Goal: Information Seeking & Learning: Learn about a topic

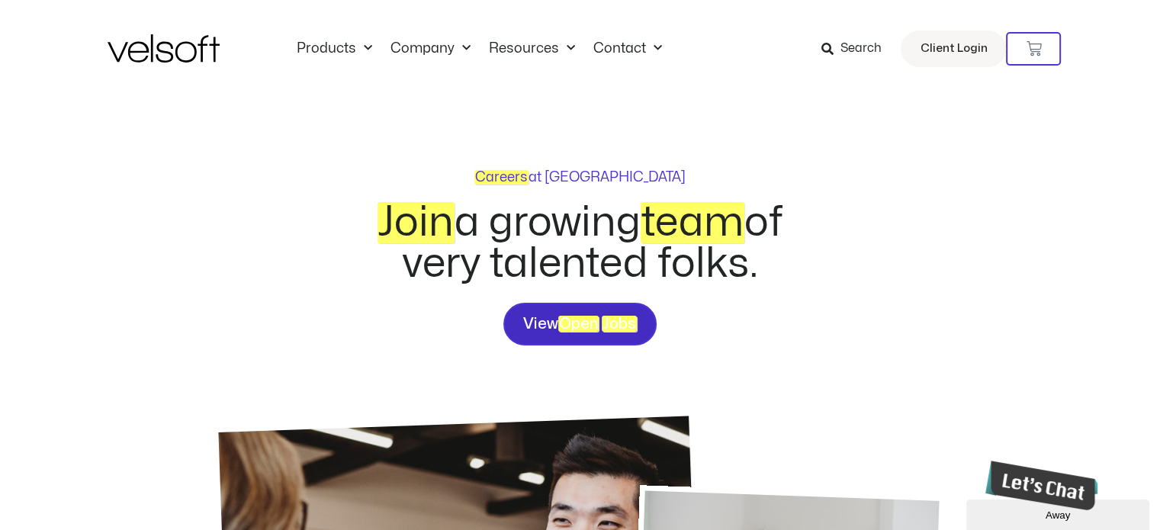
click at [603, 320] on span "View Open Jobs" at bounding box center [580, 324] width 114 height 24
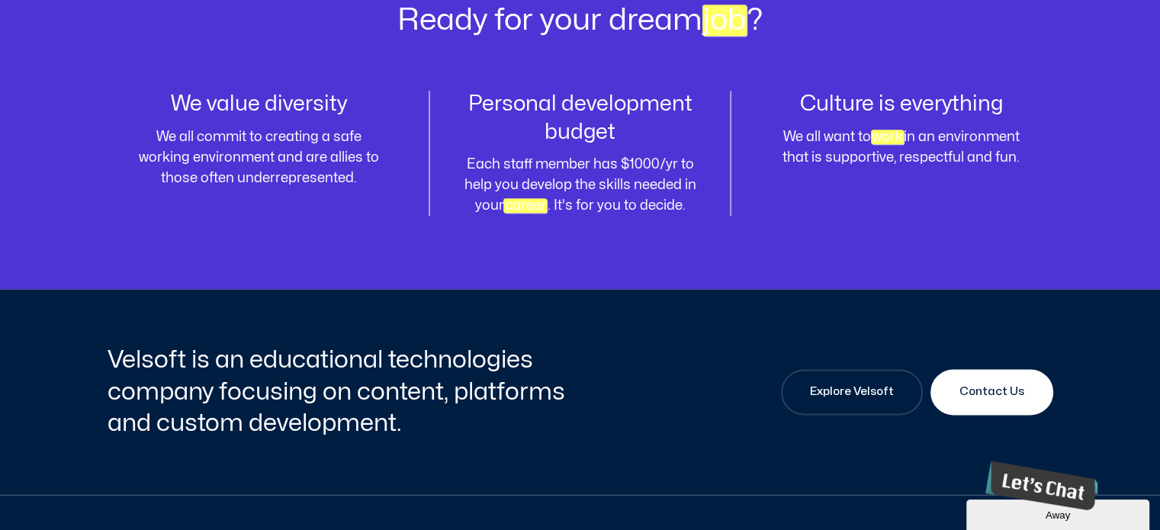
scroll to position [1829, 0]
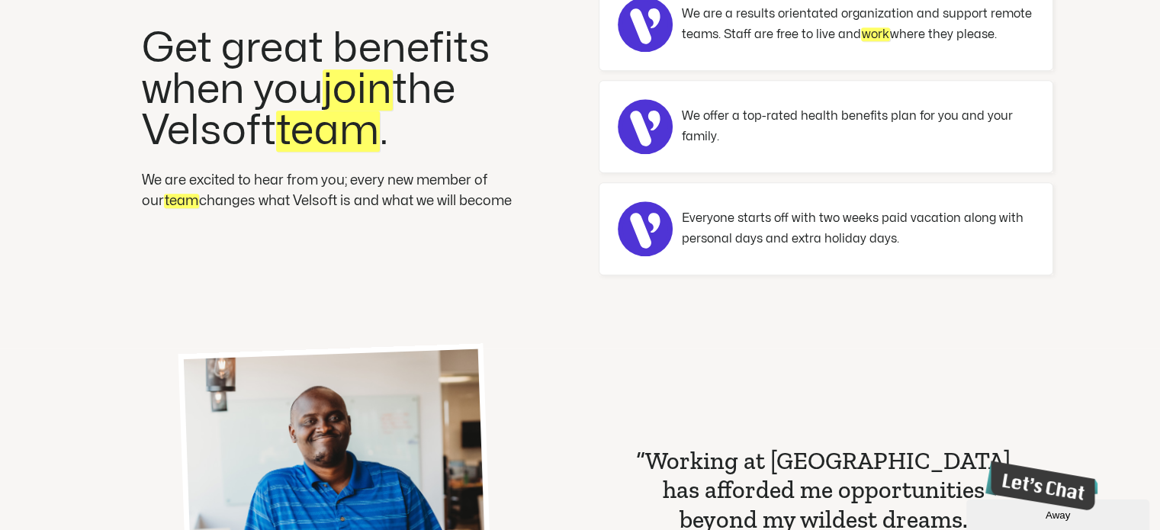
scroll to position [992, 0]
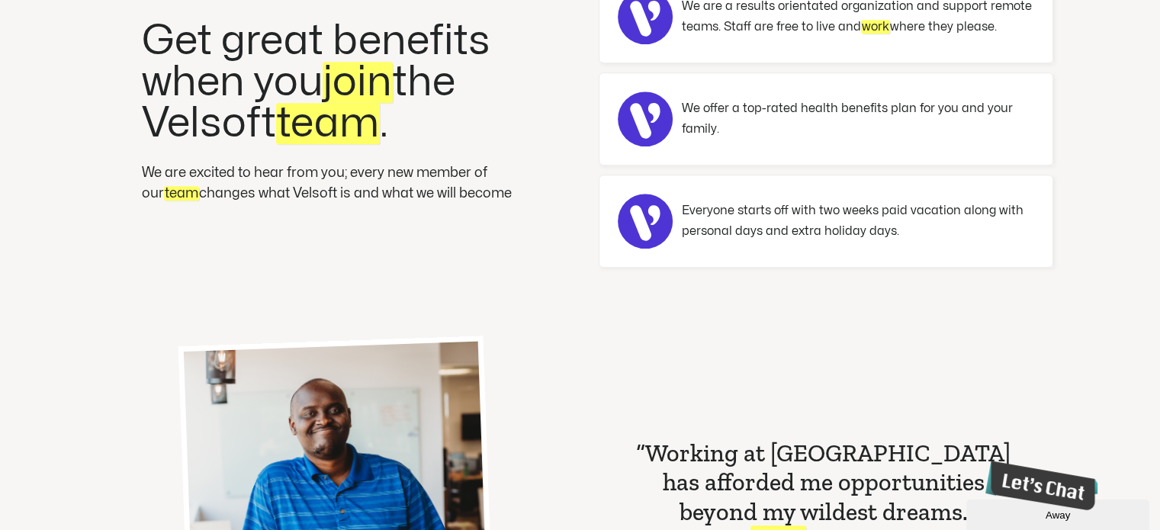
drag, startPoint x: 275, startPoint y: 150, endPoint x: 273, endPoint y: 143, distance: 8.0
click at [273, 143] on div "Get great benefits when you join the Velsoft team ." at bounding box center [335, 92] width 386 height 142
drag, startPoint x: 682, startPoint y: 121, endPoint x: 737, endPoint y: 119, distance: 55.0
click at [683, 121] on div ".st0{fill:#FFFFFF;stroke:#000000;stroke-miterlimit:10;} We offer a top-rated he…" at bounding box center [826, 119] width 416 height 55
click at [808, 202] on p "Everyone starts off with two weeks paid vacation along with personal days and e…" at bounding box center [858, 221] width 352 height 41
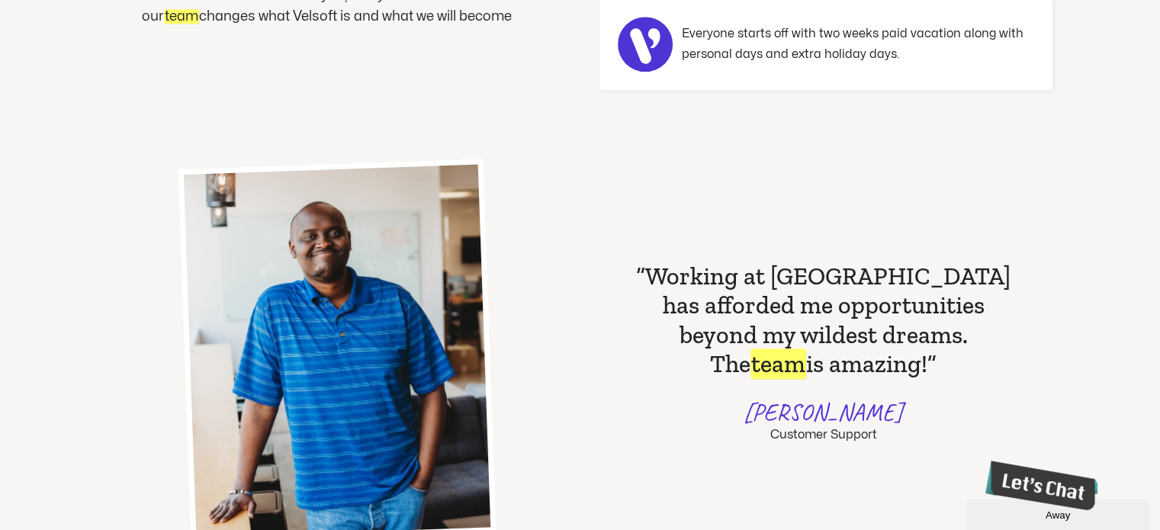
scroll to position [1297, 0]
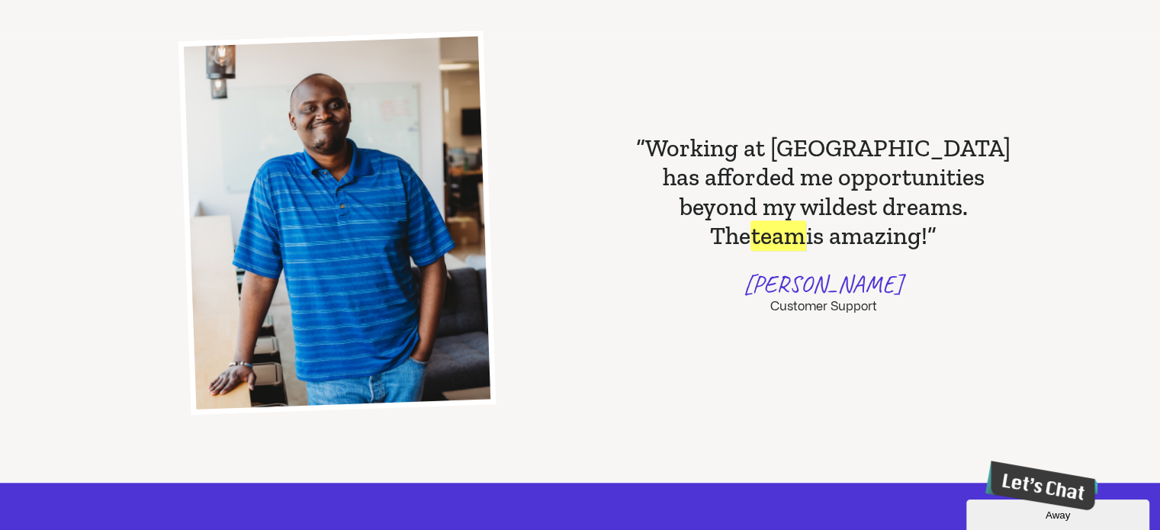
click at [616, 182] on div "“Working at Velsoft has afforded me opportunities beyond my wildest dreams. The…" at bounding box center [823, 223] width 459 height 374
click at [825, 173] on h2 "“Working at Velsoft has afforded me opportunities beyond my wildest dreams. The…" at bounding box center [824, 191] width 386 height 117
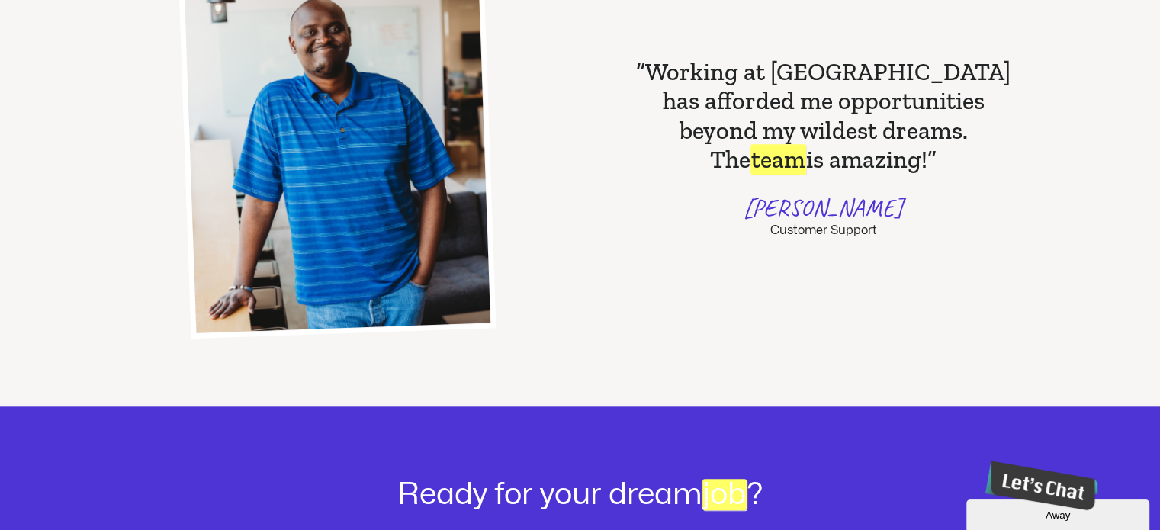
scroll to position [1602, 0]
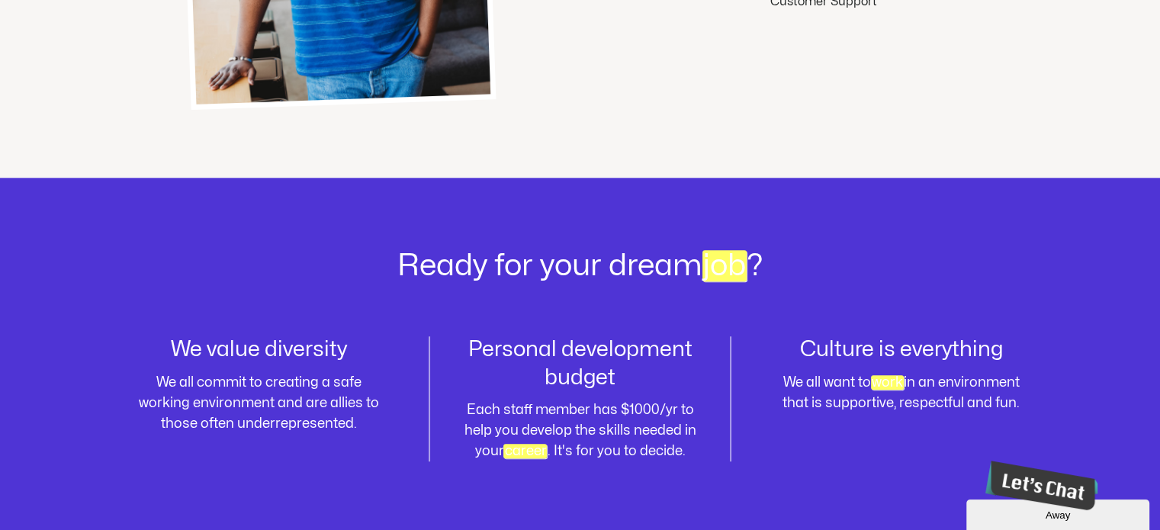
click at [669, 252] on h2 "Ready for your dream job ?" at bounding box center [581, 266] width 946 height 31
drag, startPoint x: 668, startPoint y: 270, endPoint x: 635, endPoint y: 286, distance: 37.2
click at [664, 272] on h2 "Ready for your dream job ?" at bounding box center [581, 266] width 946 height 31
drag, startPoint x: 421, startPoint y: 328, endPoint x: 278, endPoint y: 359, distance: 146.0
click at [368, 333] on div "Ready for your dream job ? We value diversity We all commit to creating a safe …" at bounding box center [581, 356] width 946 height 357
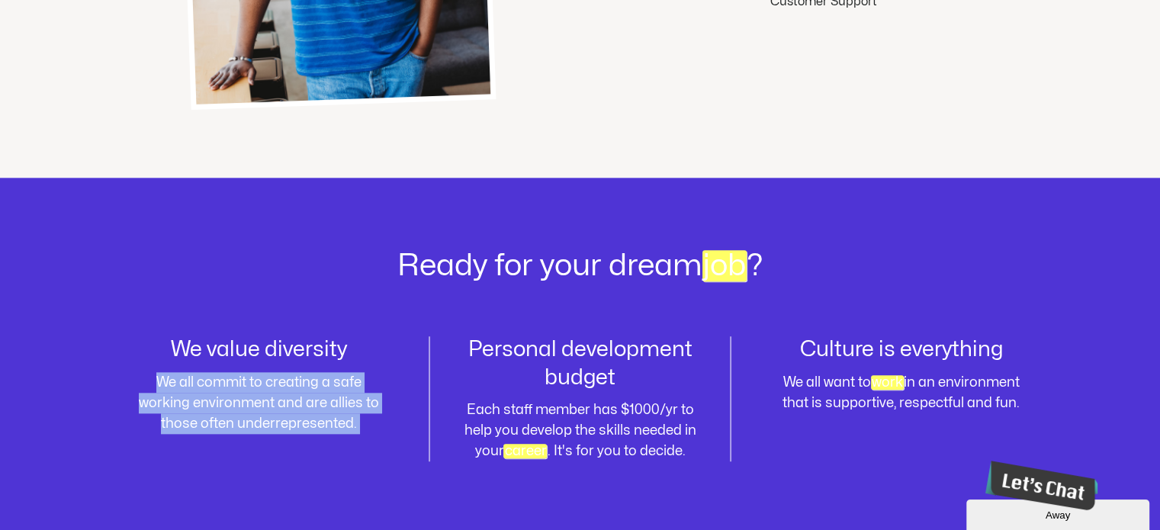
drag, startPoint x: 229, startPoint y: 378, endPoint x: 257, endPoint y: 396, distance: 33.6
click at [228, 378] on p "We all commit to creating a safe working environment and are allies to those of…" at bounding box center [259, 403] width 248 height 62
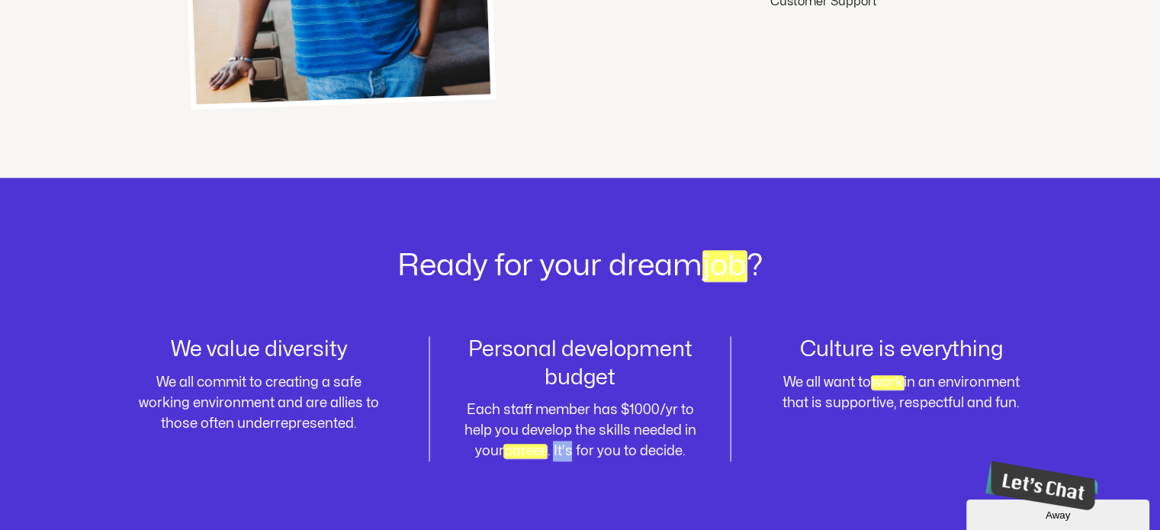
drag, startPoint x: 556, startPoint y: 468, endPoint x: 846, endPoint y: 372, distance: 305.2
click at [580, 469] on div "Ready for your dream job ? We value diversity We all commit to creating a safe …" at bounding box center [581, 356] width 946 height 357
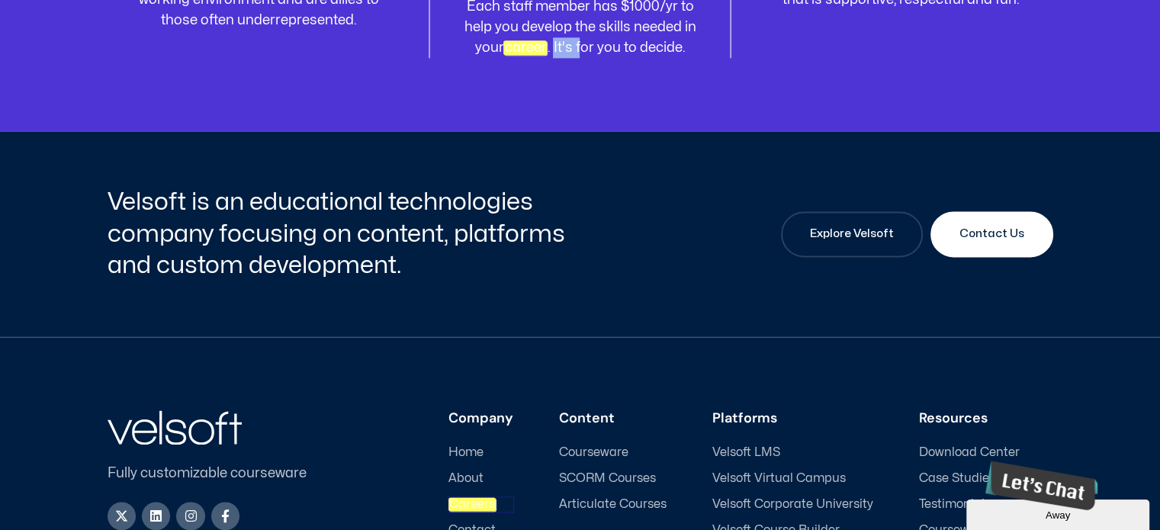
scroll to position [1989, 0]
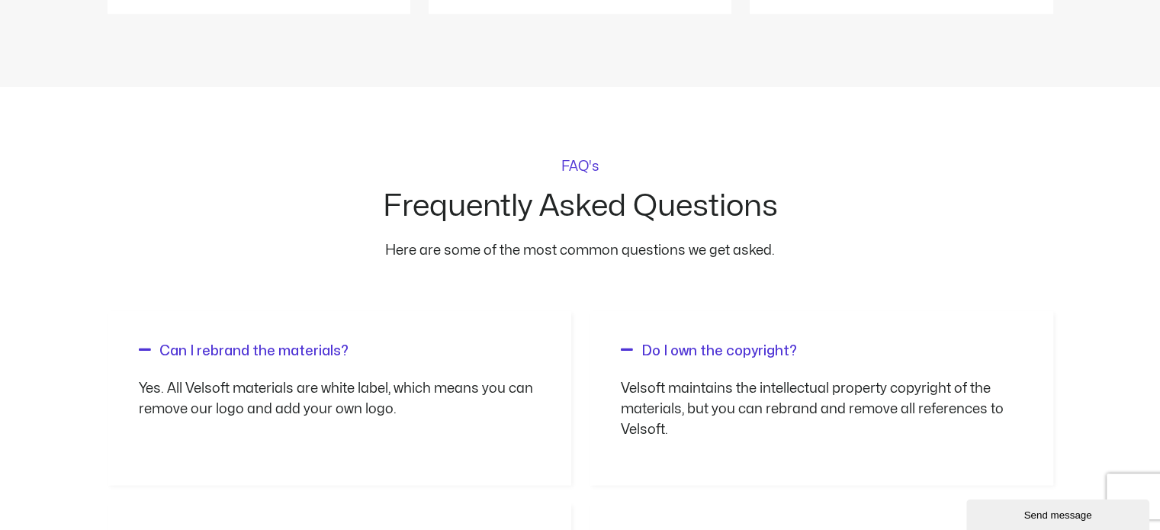
scroll to position [1221, 0]
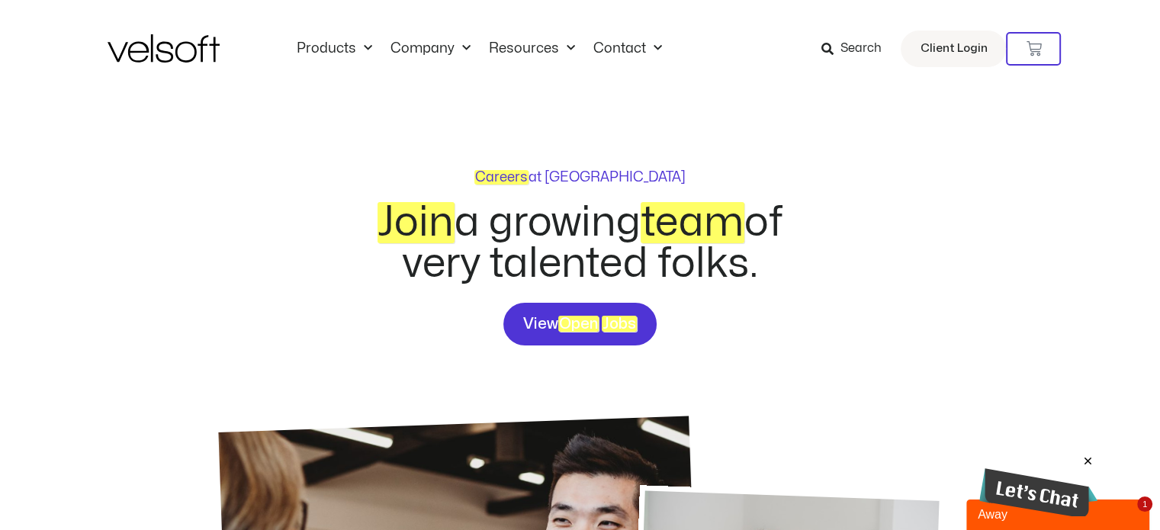
click at [616, 294] on div "Join a growing team of very talented folks." at bounding box center [580, 252] width 467 height 101
click at [614, 320] on em "Jobs" at bounding box center [619, 324] width 35 height 16
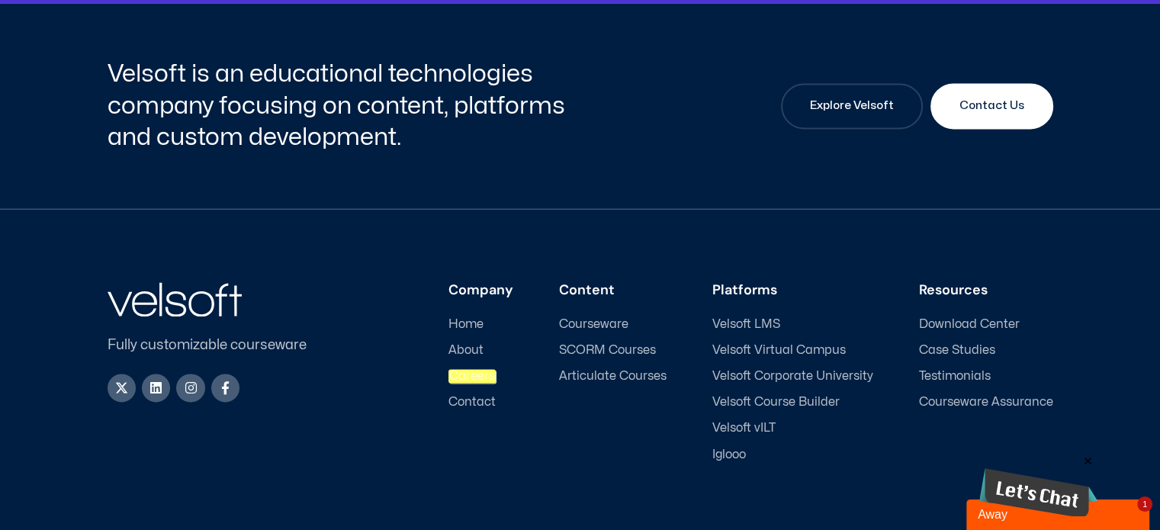
scroll to position [2134, 0]
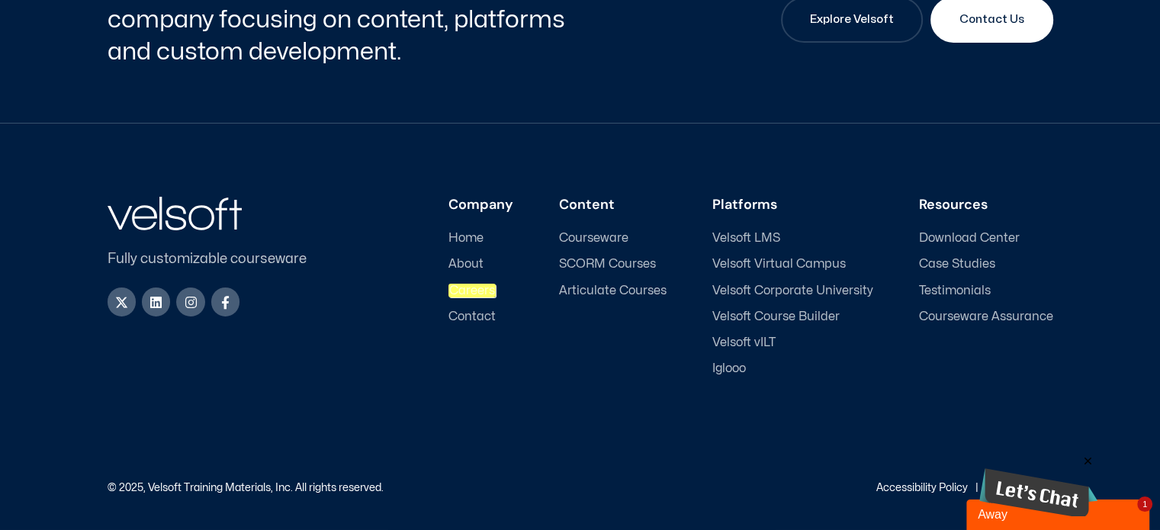
scroll to position [4480, 0]
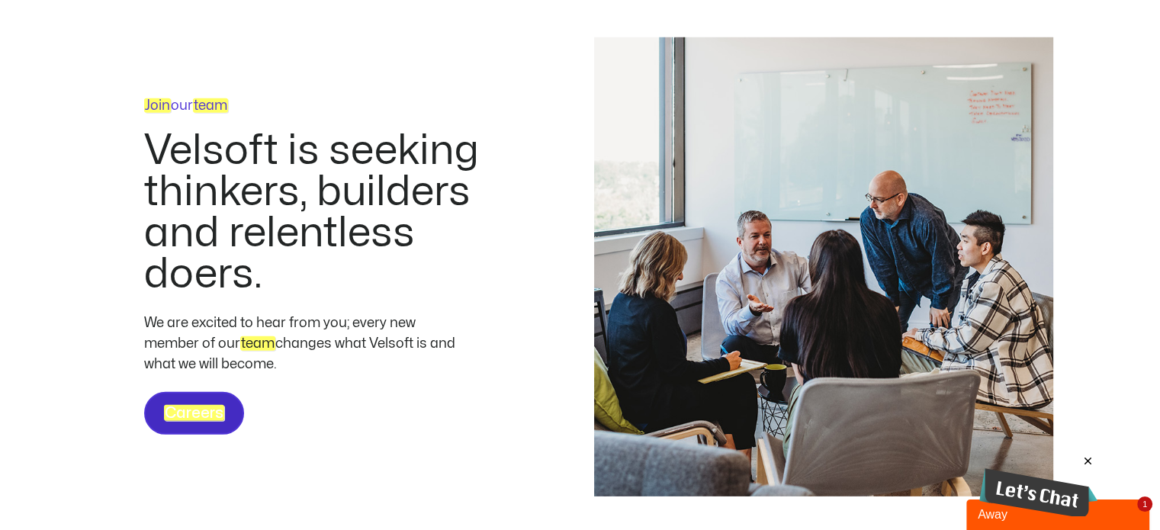
click at [171, 426] on span "Careers" at bounding box center [194, 413] width 60 height 24
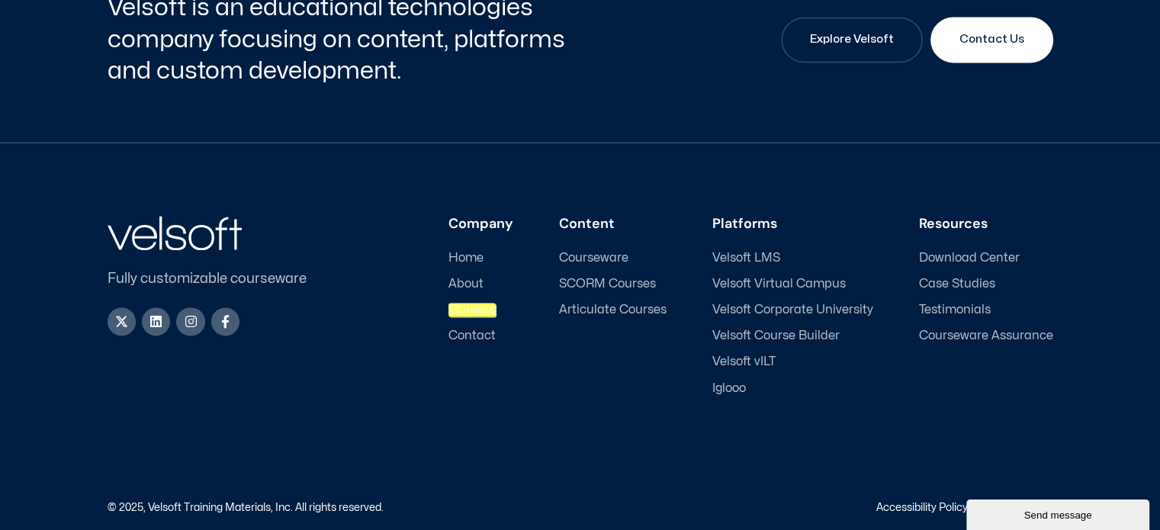
scroll to position [2218, 0]
